Goal: Task Accomplishment & Management: Manage account settings

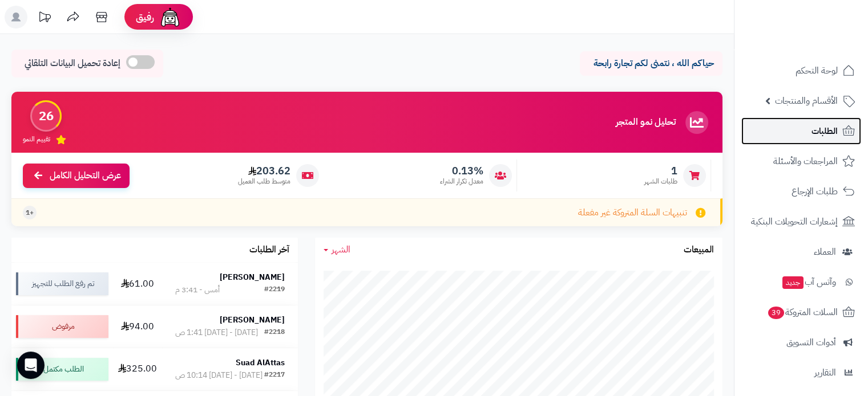
click at [814, 132] on span "الطلبات" at bounding box center [824, 131] width 26 height 16
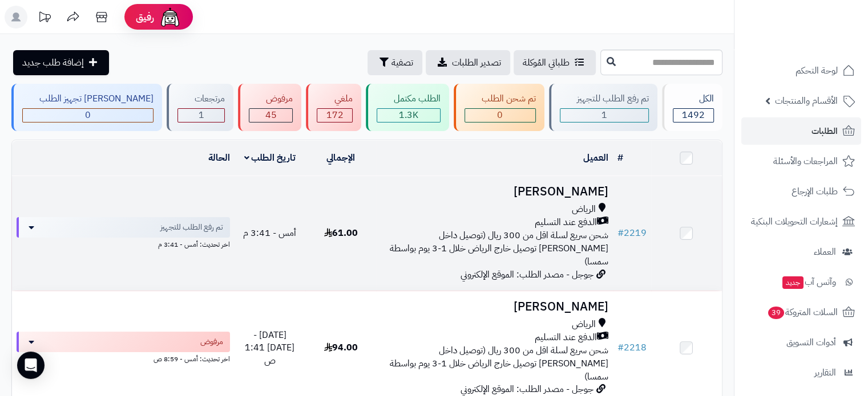
click at [516, 219] on div "الدفع عند التسليم" at bounding box center [493, 222] width 227 height 13
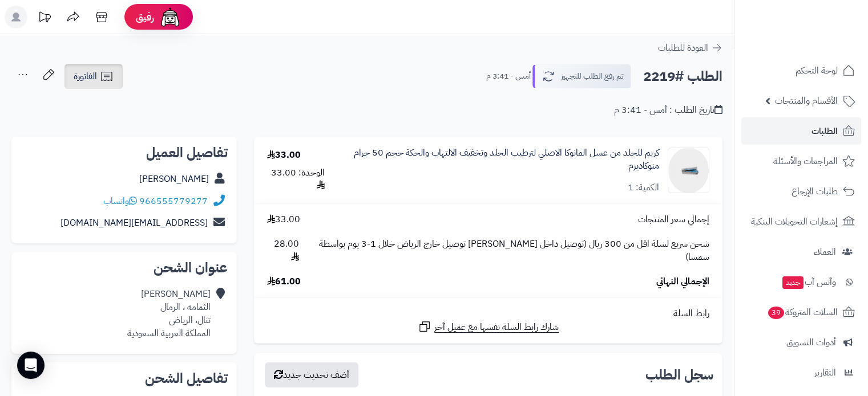
click at [95, 78] on span "الفاتورة" at bounding box center [85, 77] width 23 height 14
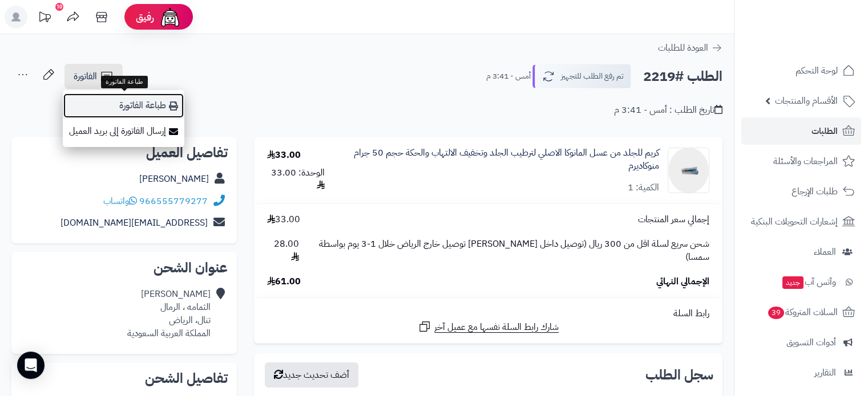
click at [140, 107] on link "طباعة الفاتورة" at bounding box center [123, 106] width 121 height 26
